Goal: Check status: Check status

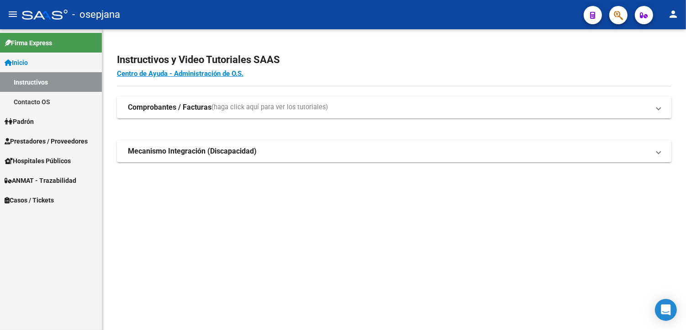
click at [58, 142] on span "Prestadores / Proveedores" at bounding box center [46, 141] width 83 height 10
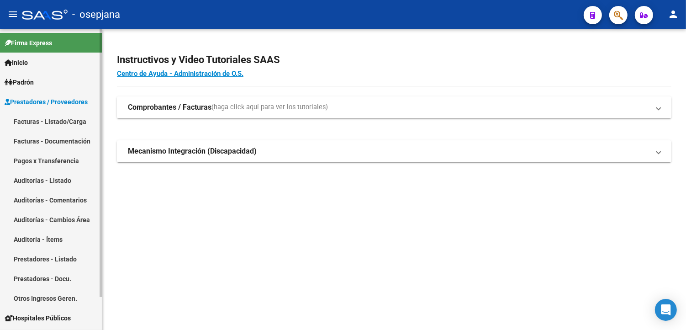
click at [70, 138] on link "Facturas - Documentación" at bounding box center [51, 141] width 102 height 20
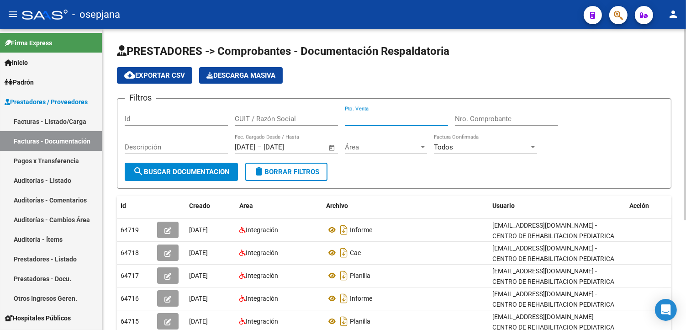
click at [400, 117] on input "Pto. Venta" at bounding box center [396, 119] width 103 height 8
type input "100"
click at [501, 122] on input "Nro. Comprobante" at bounding box center [506, 119] width 103 height 8
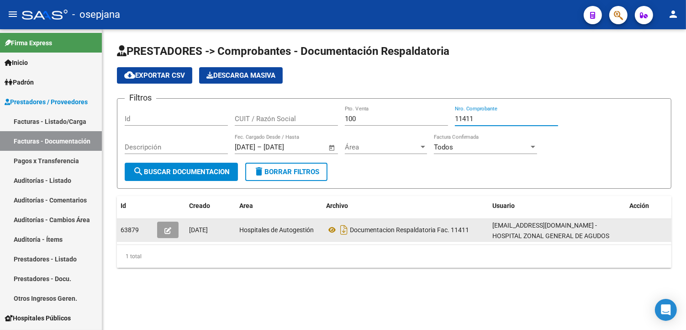
type input "11411"
click at [169, 228] on icon "button" at bounding box center [167, 230] width 7 height 7
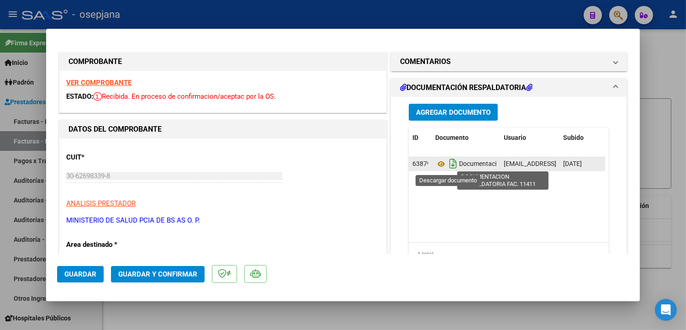
click at [450, 163] on icon "Descargar documento" at bounding box center [453, 163] width 12 height 15
